Goal: Task Accomplishment & Management: Manage account settings

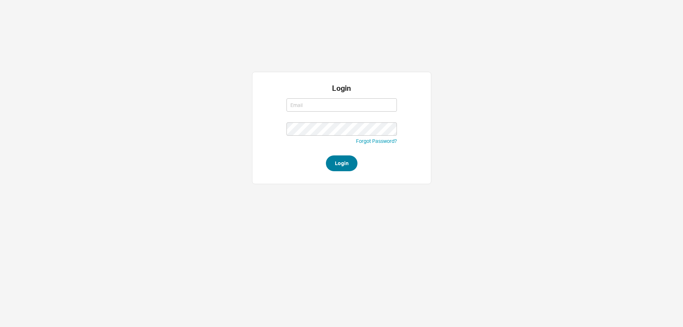
type input "[PERSON_NAME][EMAIL_ADDRESS][DOMAIN_NAME]"
click at [335, 165] on button "Login" at bounding box center [342, 163] width 32 height 16
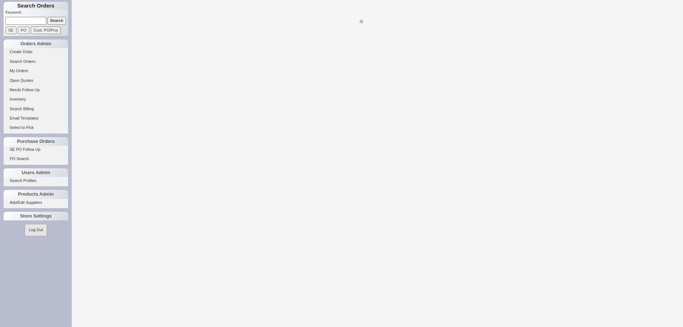
select select "LOW"
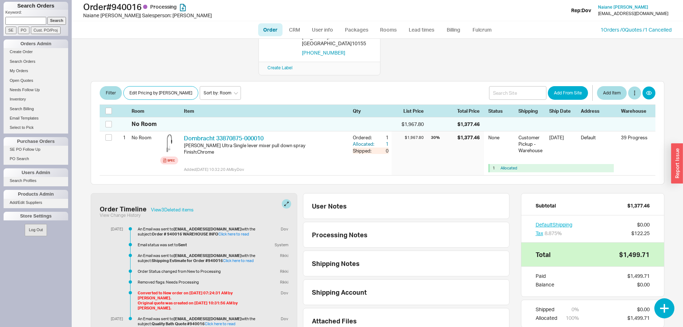
scroll to position [108, 0]
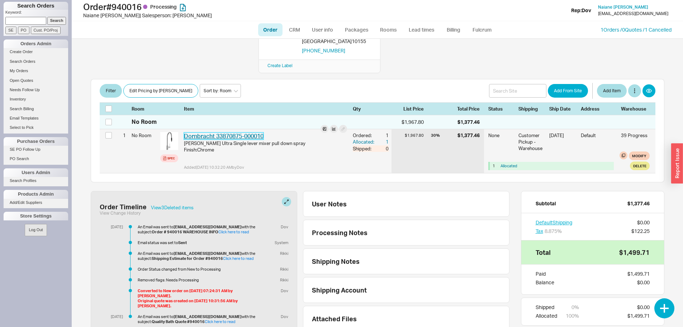
click at [234, 132] on link "Dornbracht 33870875-000010" at bounding box center [224, 135] width 80 height 7
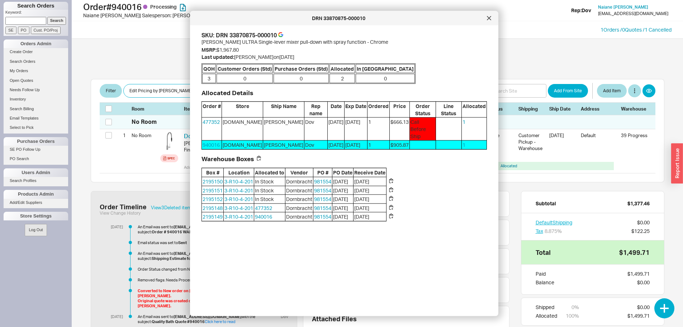
click at [480, 22] on div "DRN 33870875-000010" at bounding box center [344, 18] width 309 height 14
click at [489, 20] on icon at bounding box center [489, 18] width 4 height 4
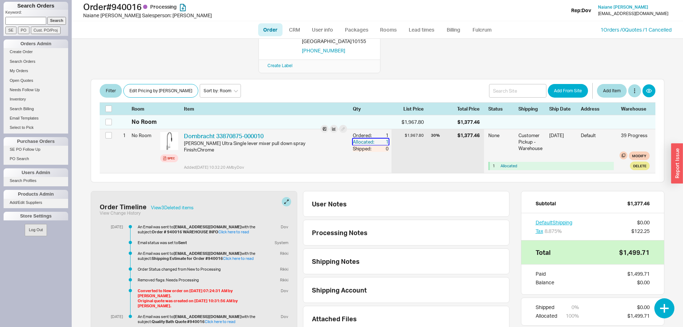
click at [383, 138] on div "1" at bounding box center [382, 141] width 13 height 6
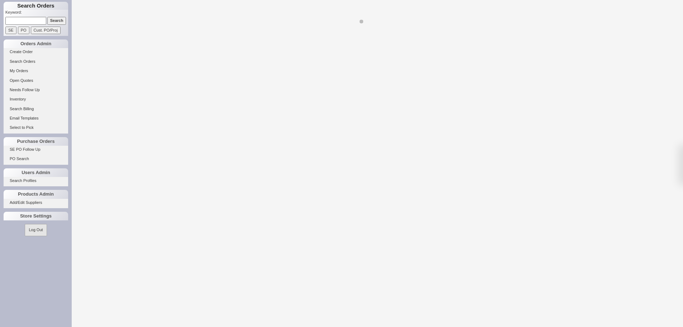
select select "LOW"
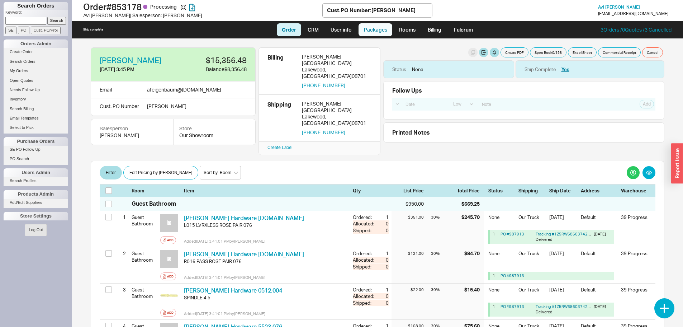
click at [374, 29] on link "Packages" at bounding box center [376, 29] width 34 height 13
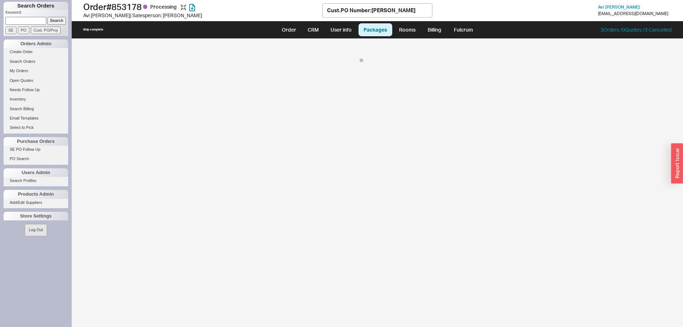
select select "8"
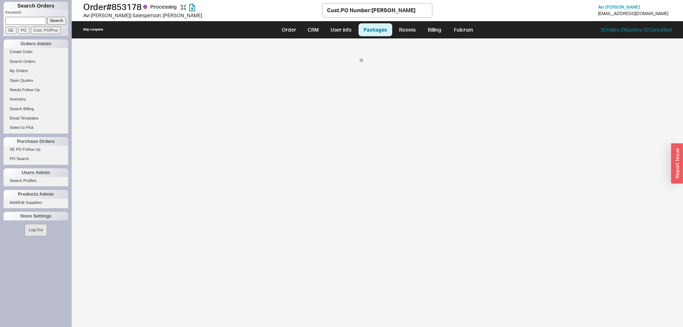
select select "8"
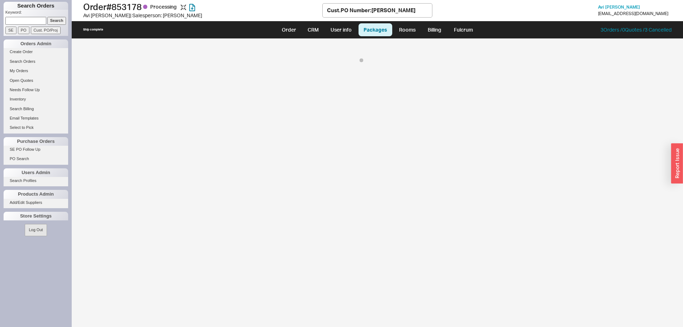
select select "8"
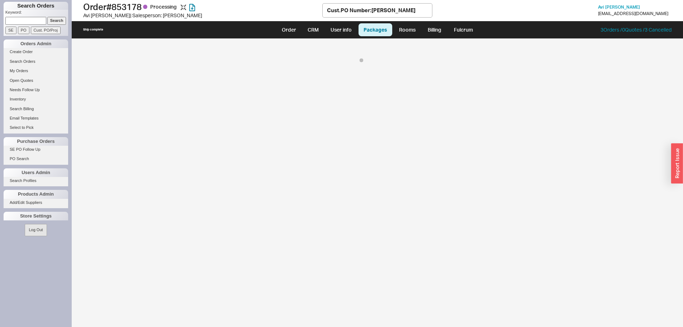
select select "8"
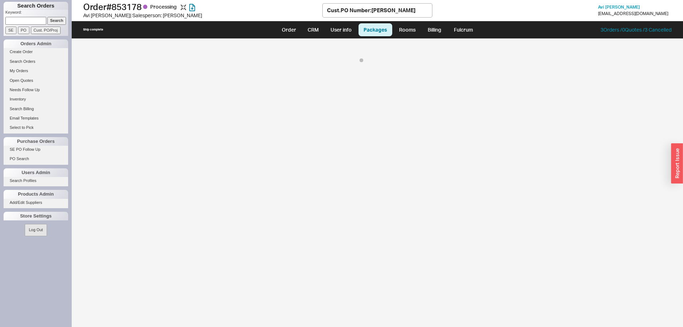
select select "8"
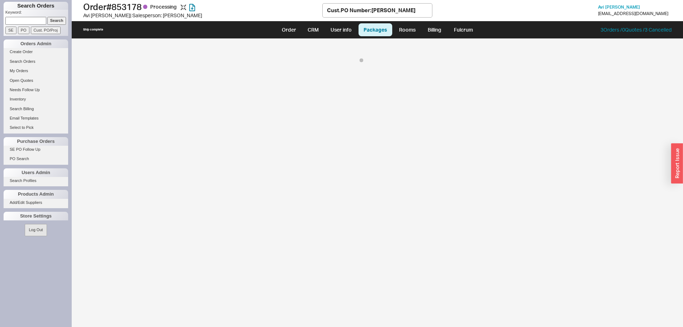
select select "8"
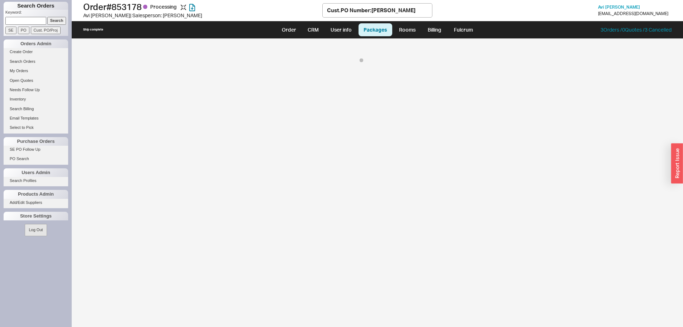
select select "8"
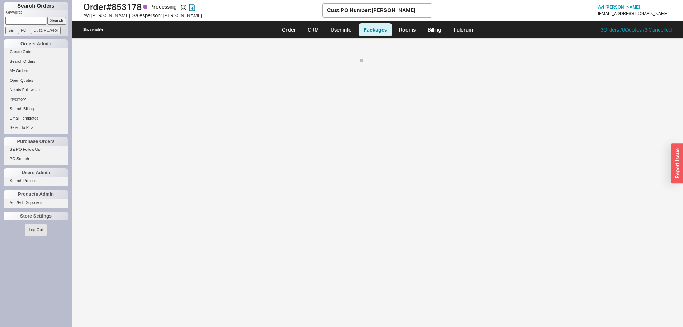
select select "8"
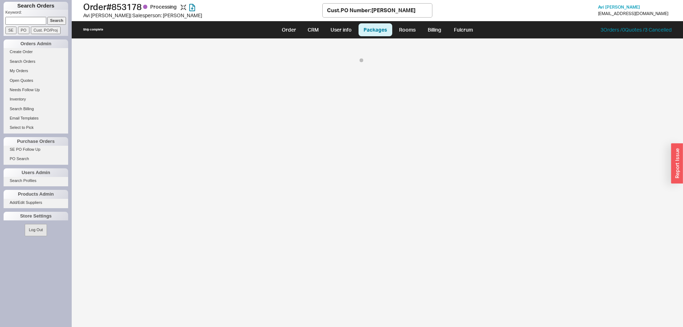
select select "8"
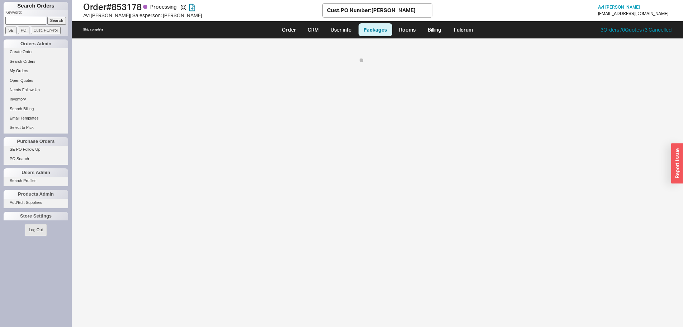
select select "8"
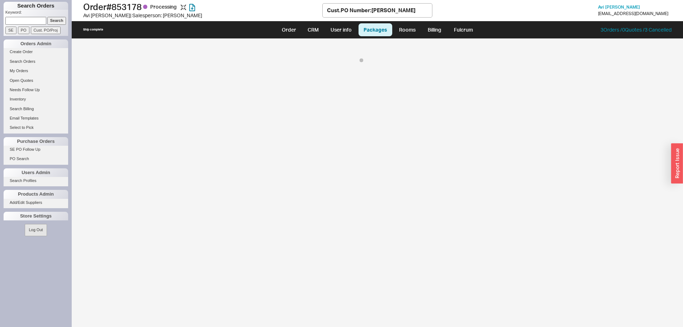
select select "8"
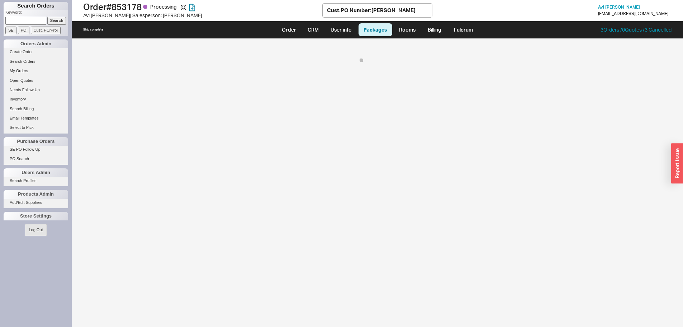
select select "8"
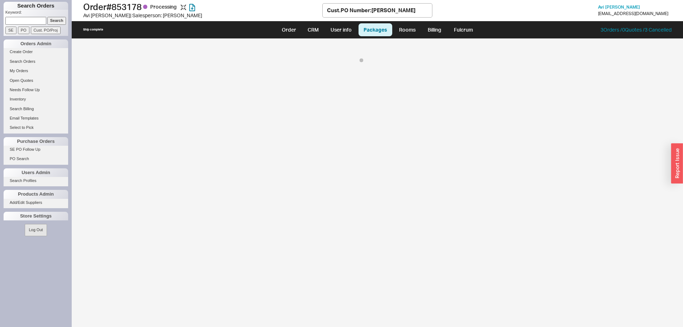
select select "8"
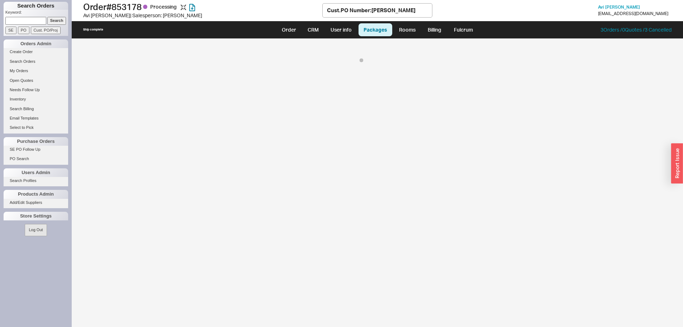
select select "8"
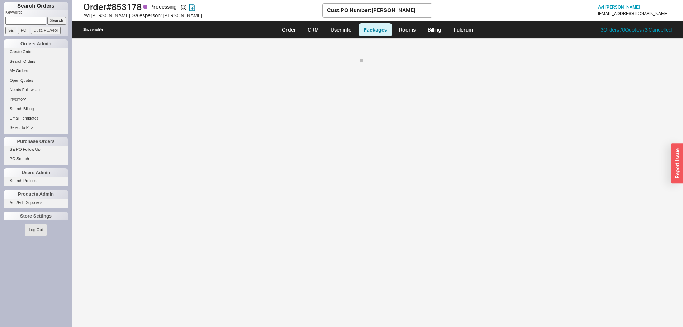
select select "8"
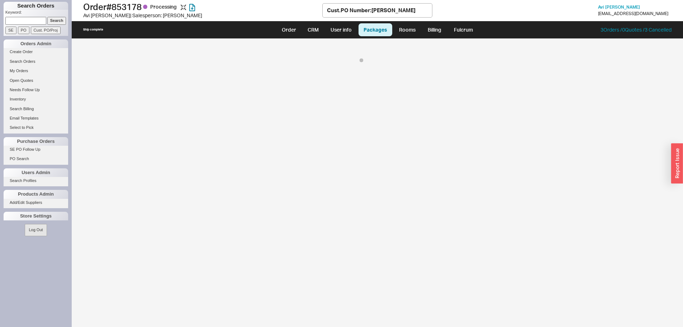
select select "8"
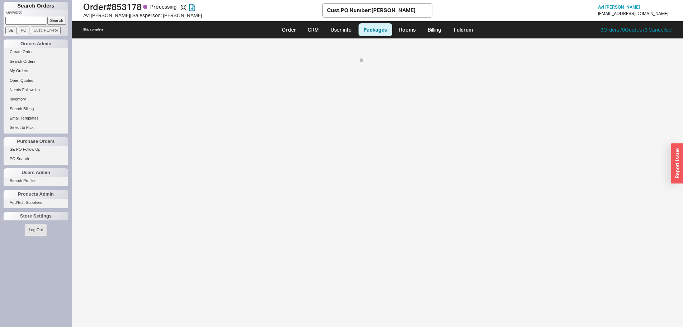
select select "8"
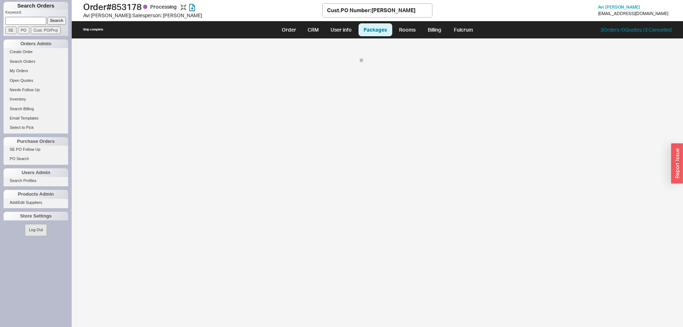
select select "8"
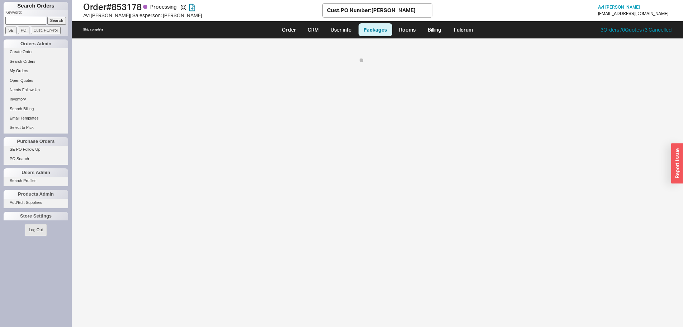
select select "8"
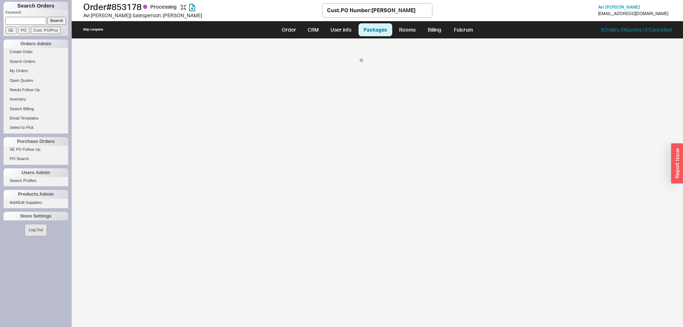
select select "8"
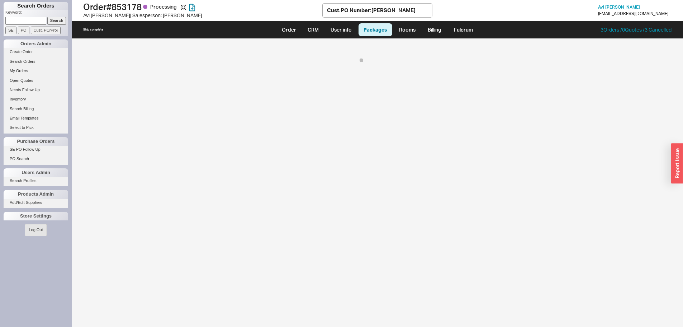
select select "8"
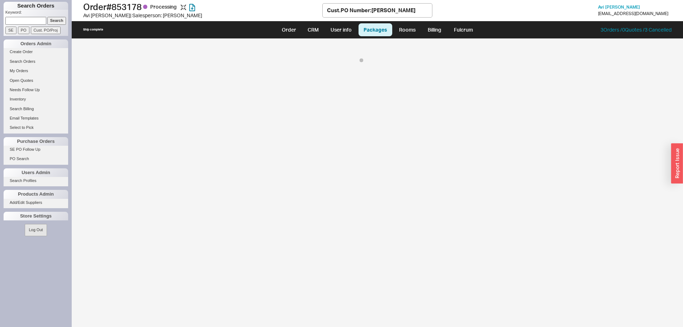
select select "8"
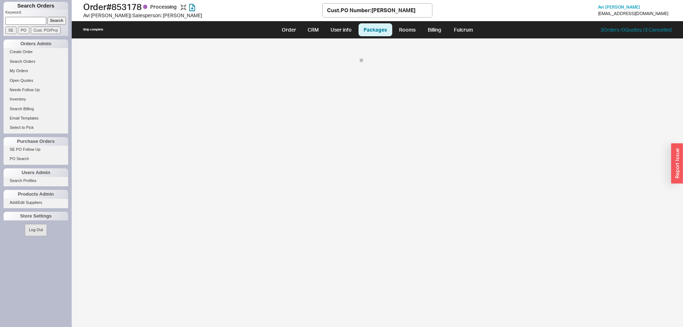
select select "8"
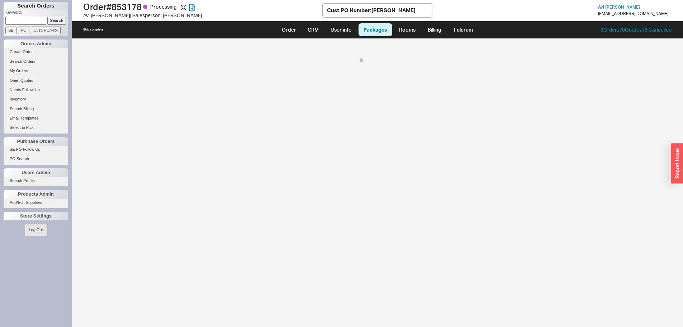
select select "8"
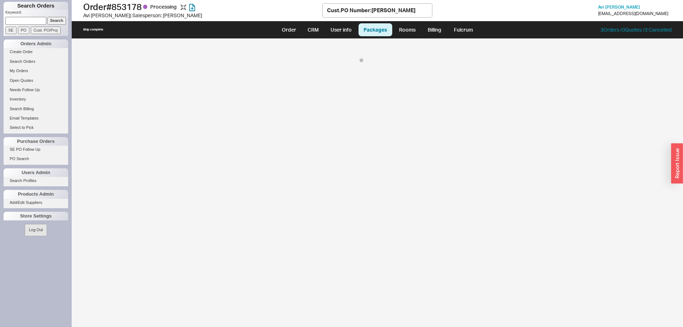
select select "8"
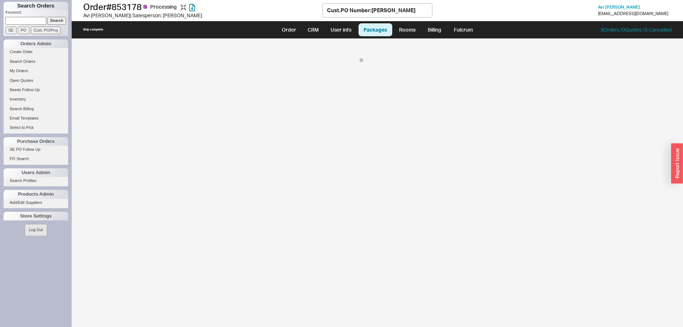
select select "8"
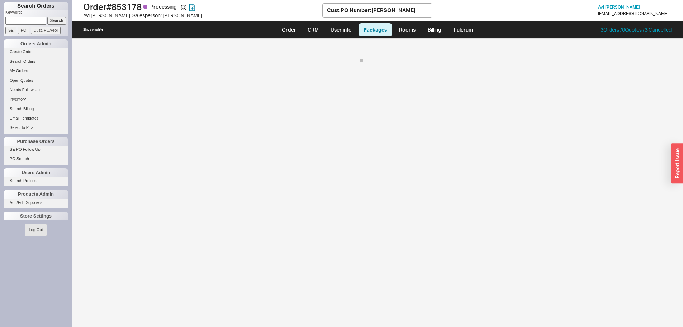
select select "8"
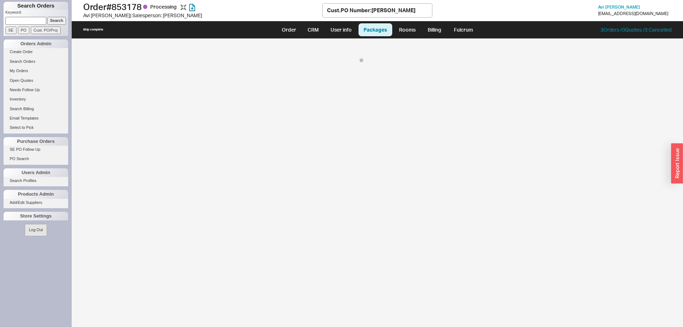
select select "8"
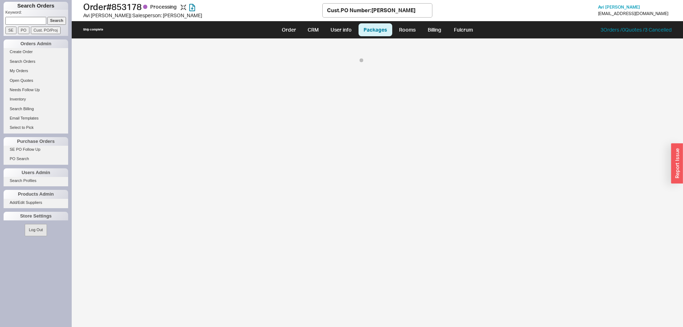
select select "8"
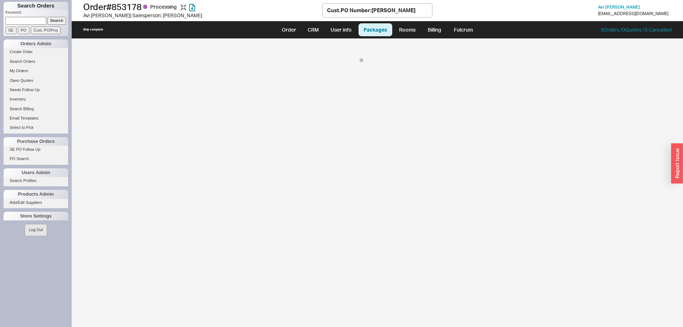
select select "8"
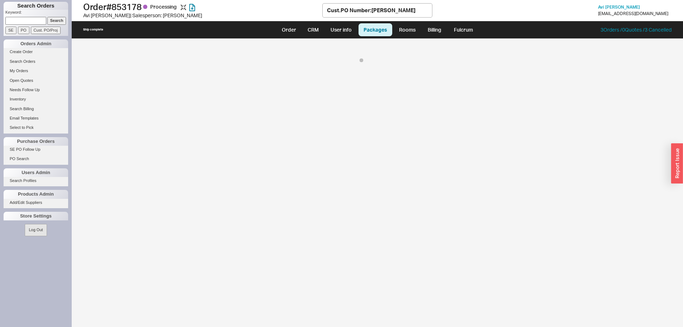
select select "8"
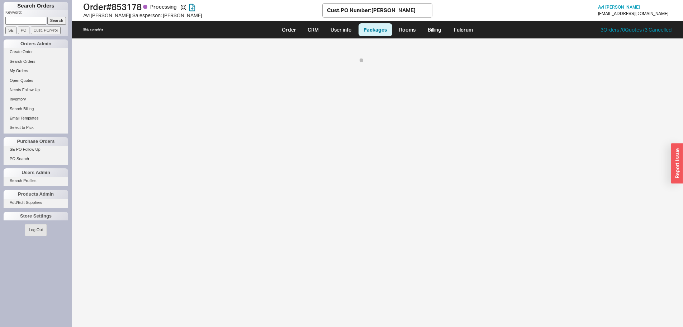
select select "8"
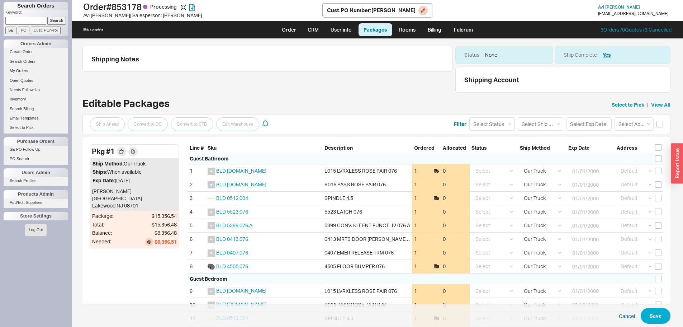
drag, startPoint x: 290, startPoint y: 29, endPoint x: 230, endPoint y: 8, distance: 63.9
click at [290, 29] on link "Order" at bounding box center [289, 29] width 24 height 13
select select "LOW"
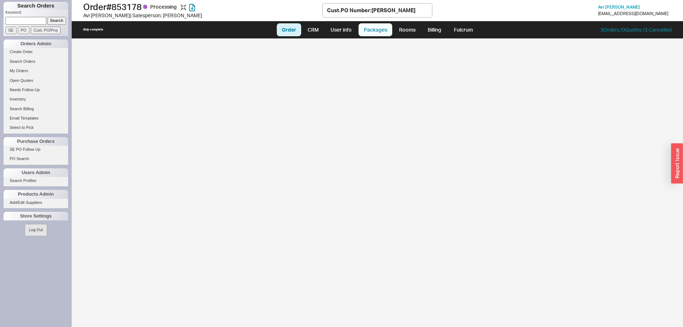
click at [376, 34] on link "Packages" at bounding box center [376, 29] width 34 height 13
select select "8"
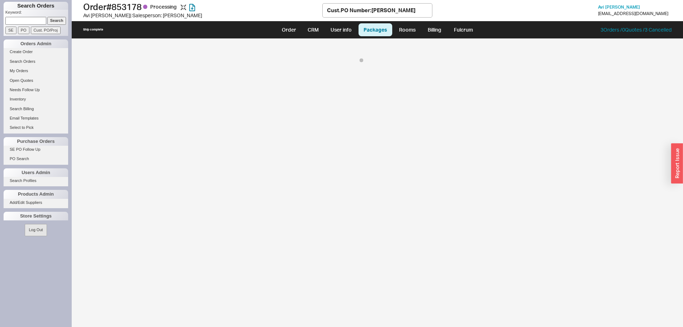
select select "8"
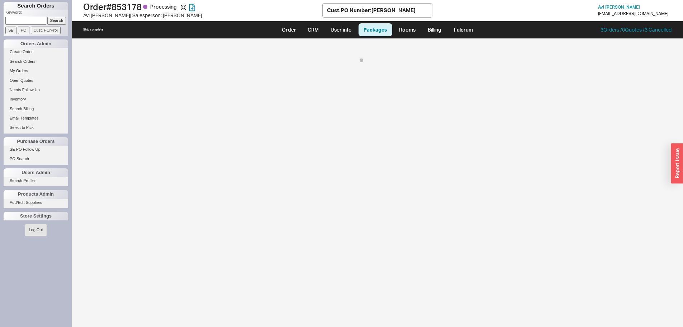
select select "8"
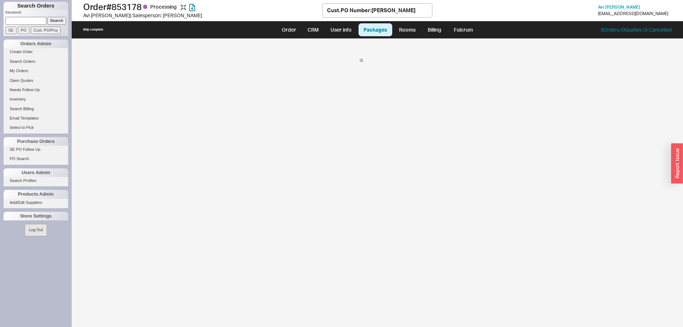
select select "8"
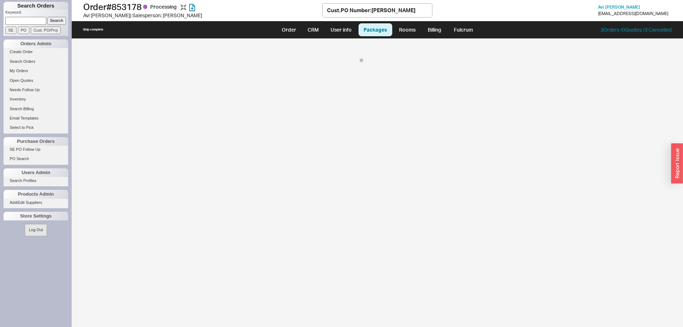
select select "8"
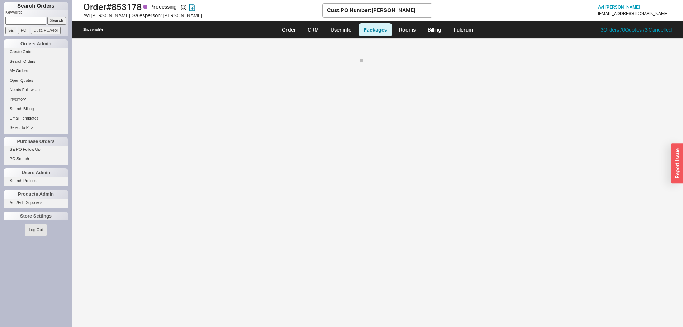
select select "8"
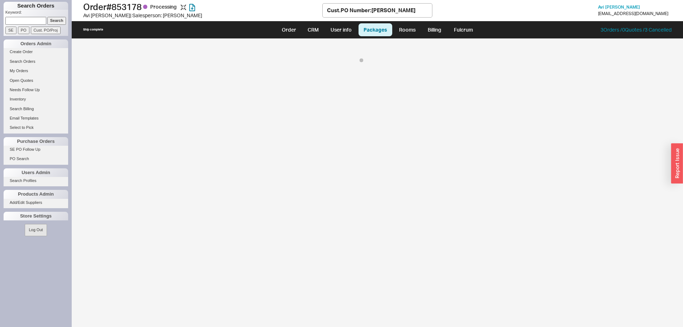
select select "8"
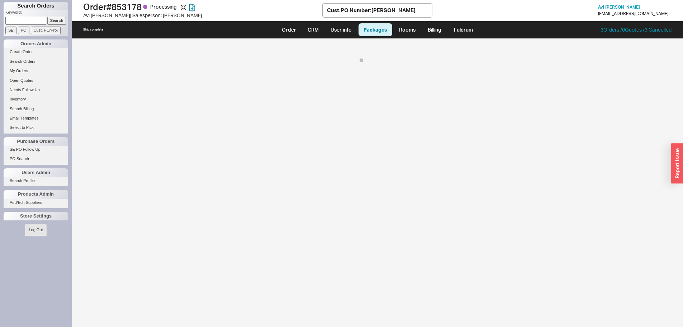
select select "8"
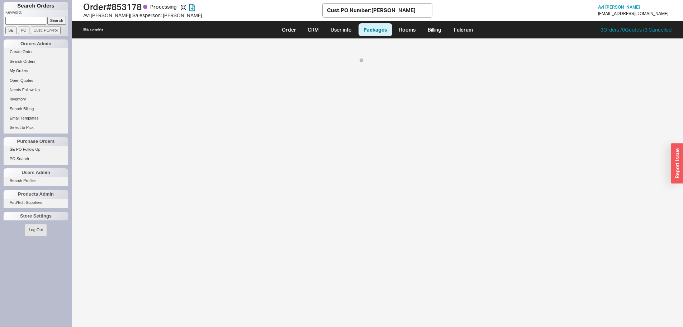
select select "8"
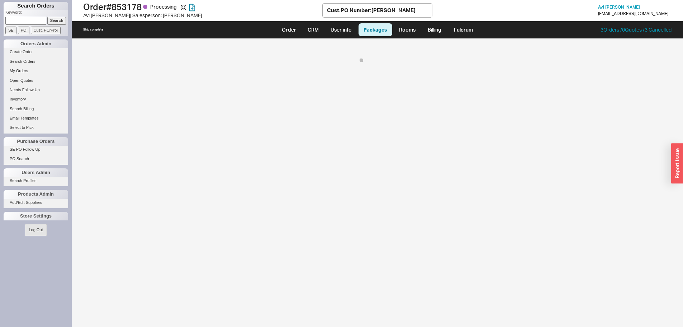
select select "8"
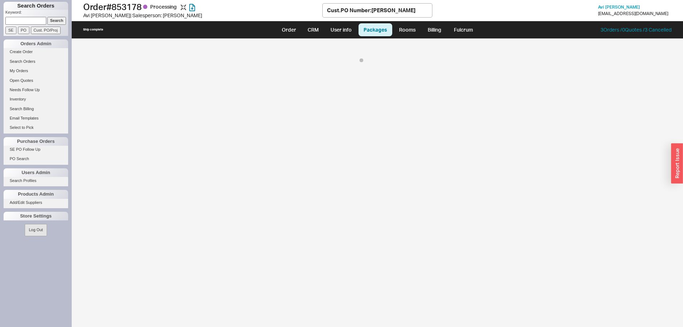
select select "8"
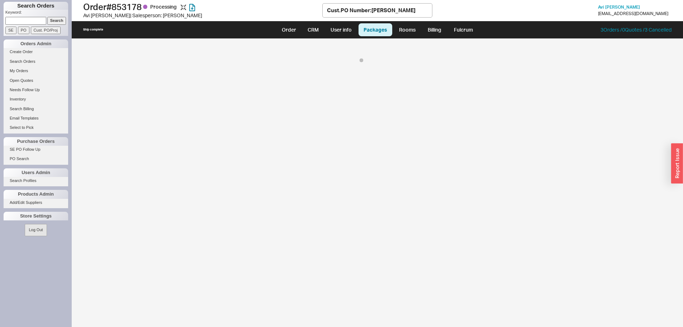
select select "8"
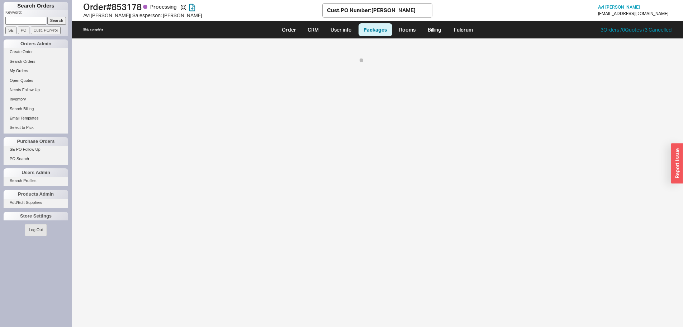
select select "8"
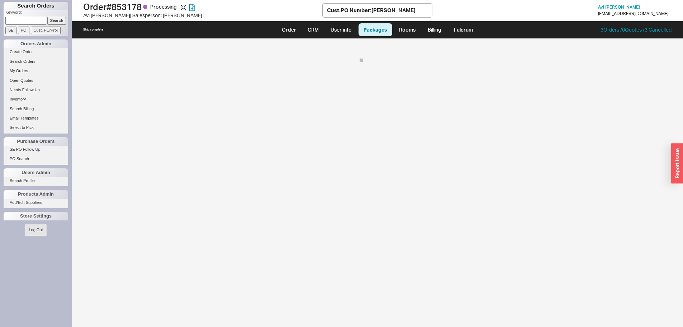
select select "8"
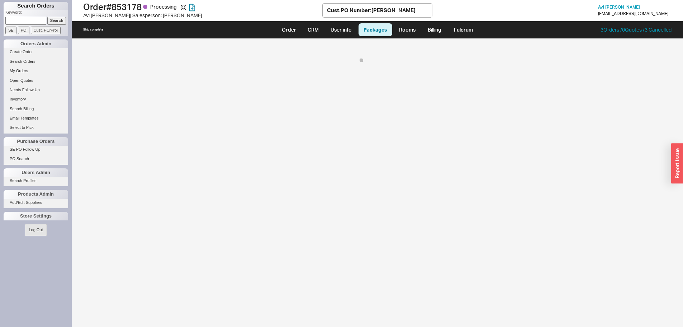
select select "8"
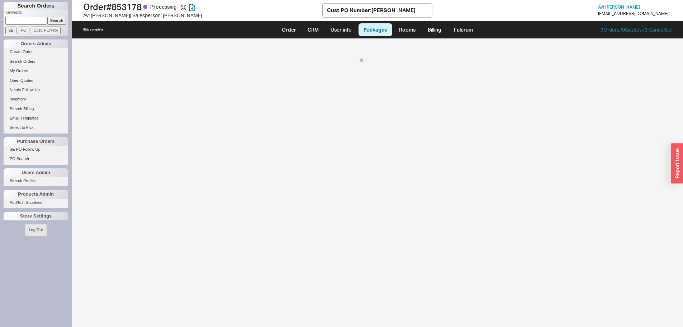
select select "8"
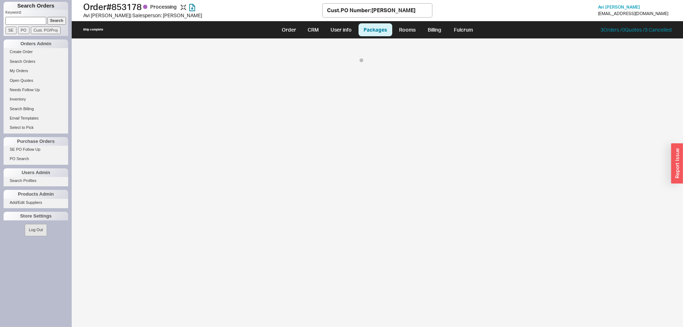
select select "8"
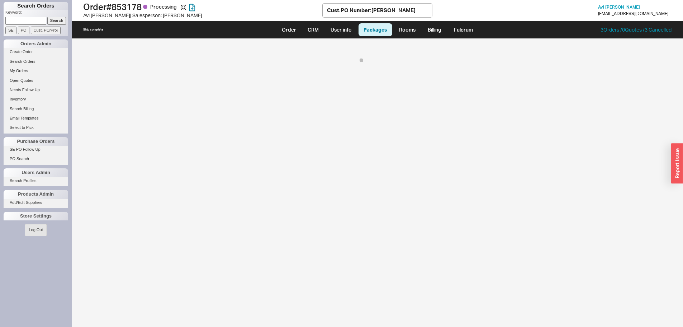
select select "8"
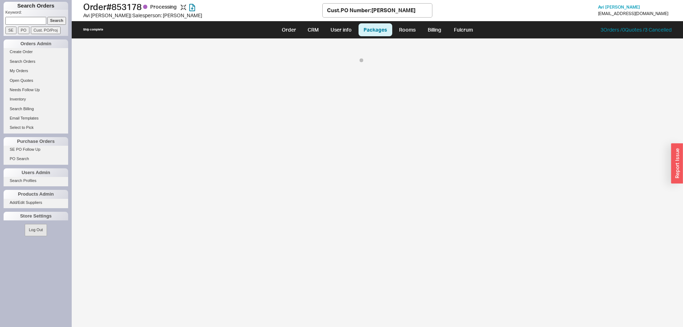
select select "8"
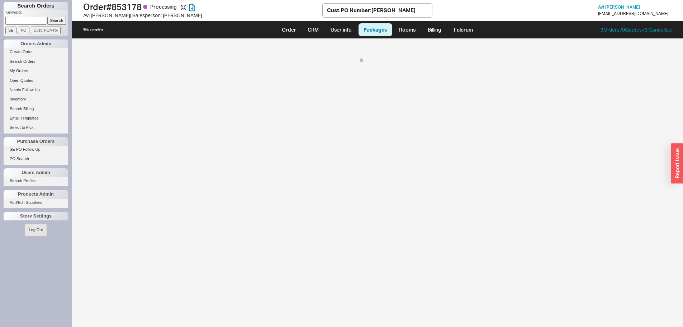
select select "8"
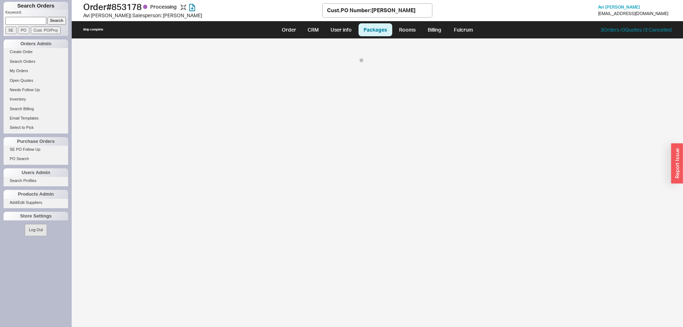
select select "8"
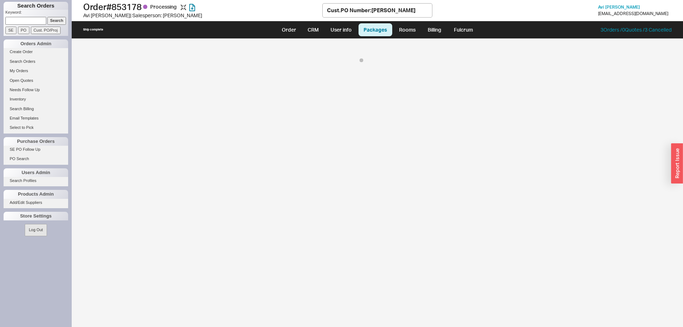
select select "8"
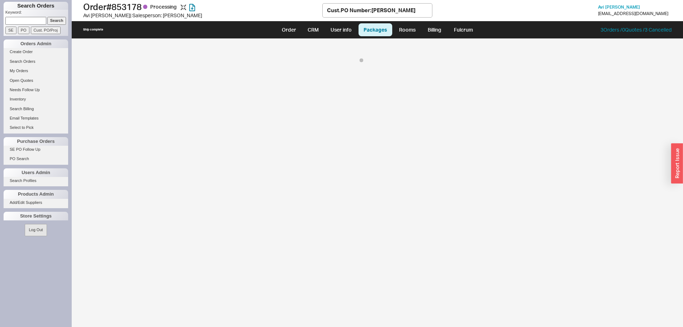
select select "8"
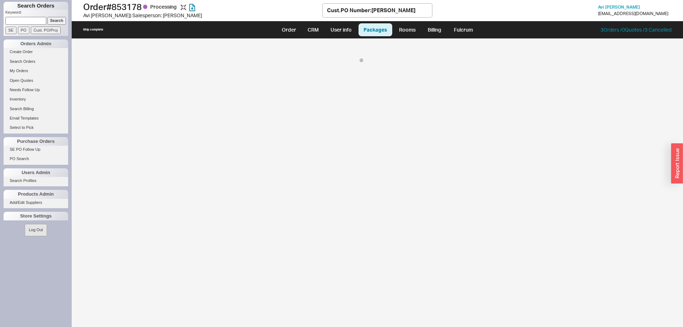
select select "8"
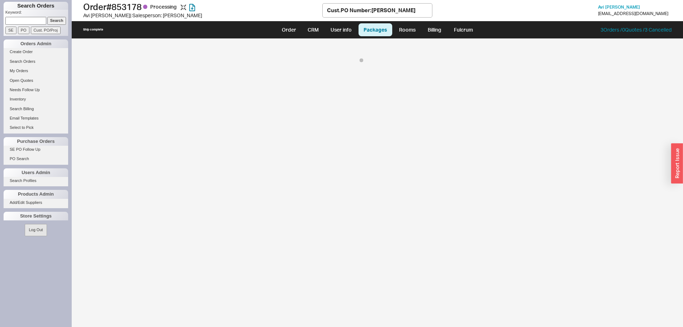
select select "8"
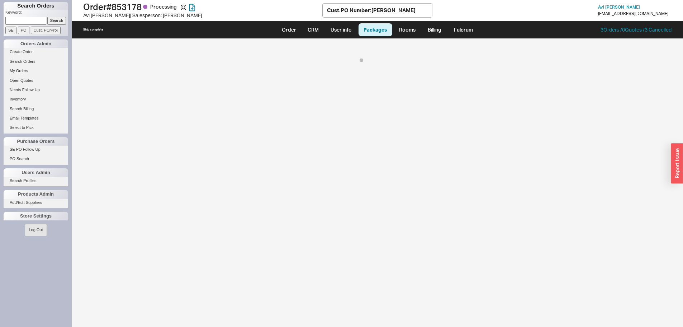
select select "8"
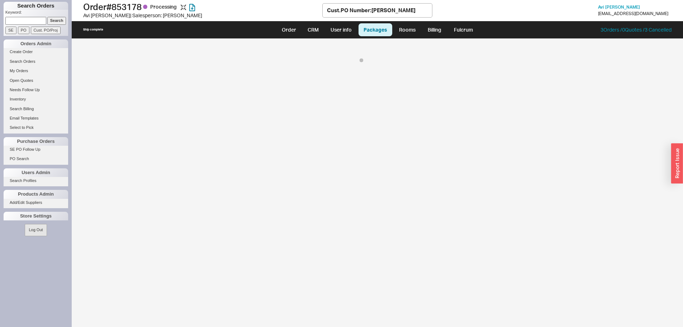
select select "8"
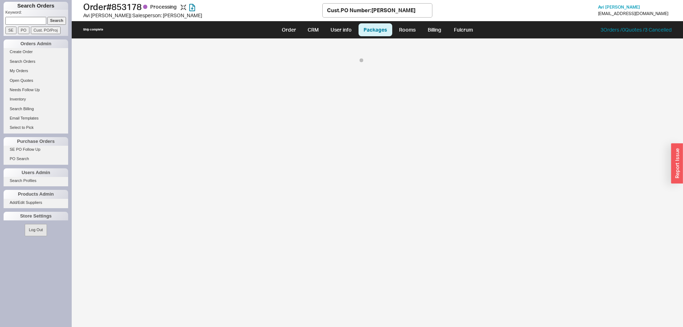
select select "8"
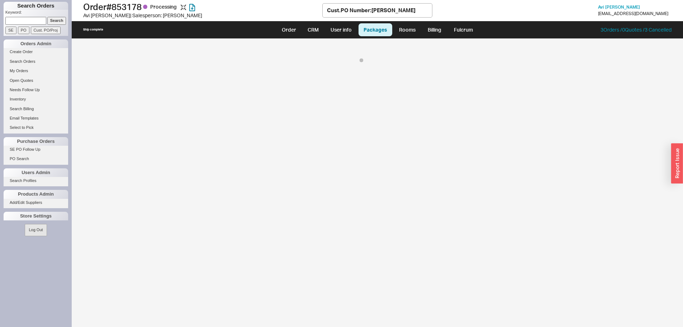
select select "8"
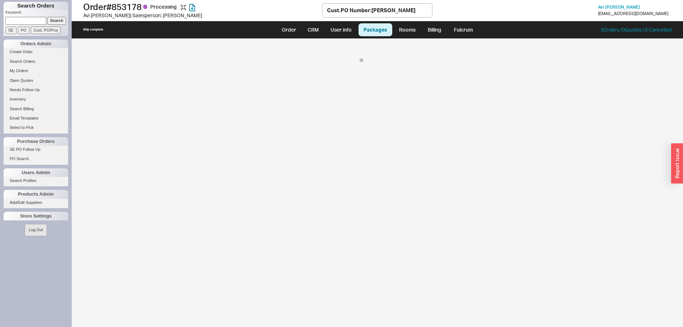
select select "8"
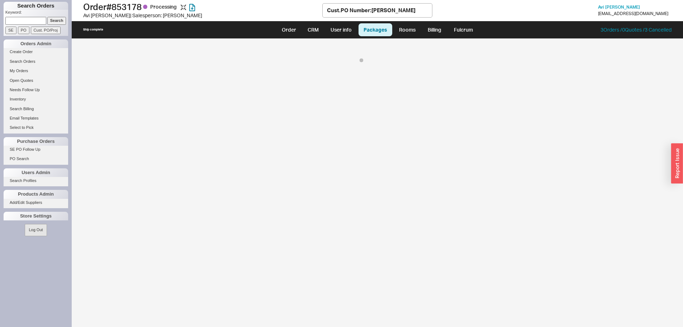
select select "8"
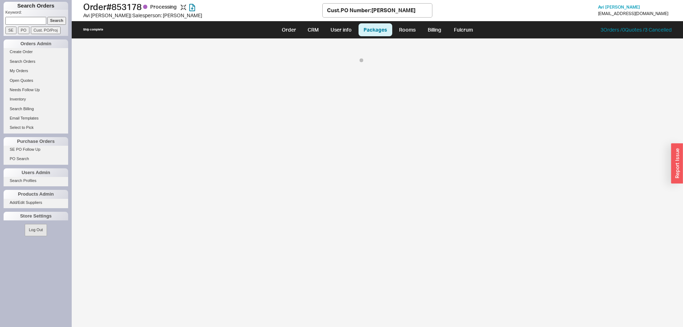
select select "8"
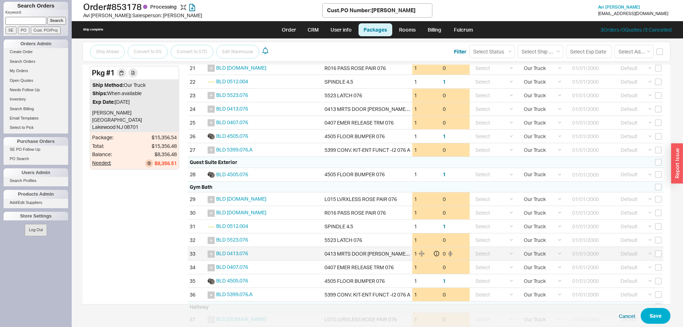
scroll to position [431, 0]
